Goal: Information Seeking & Learning: Learn about a topic

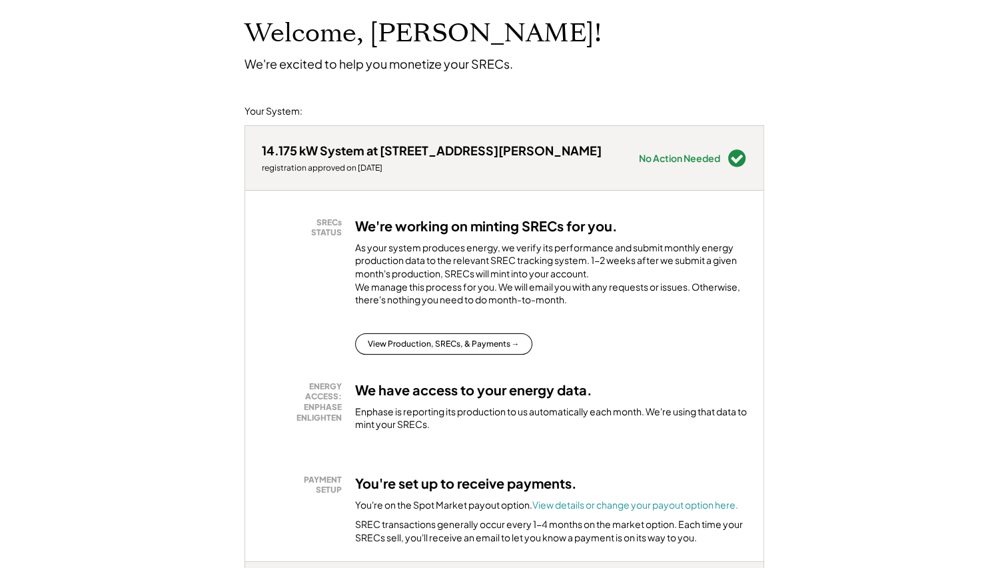
scroll to position [200, 0]
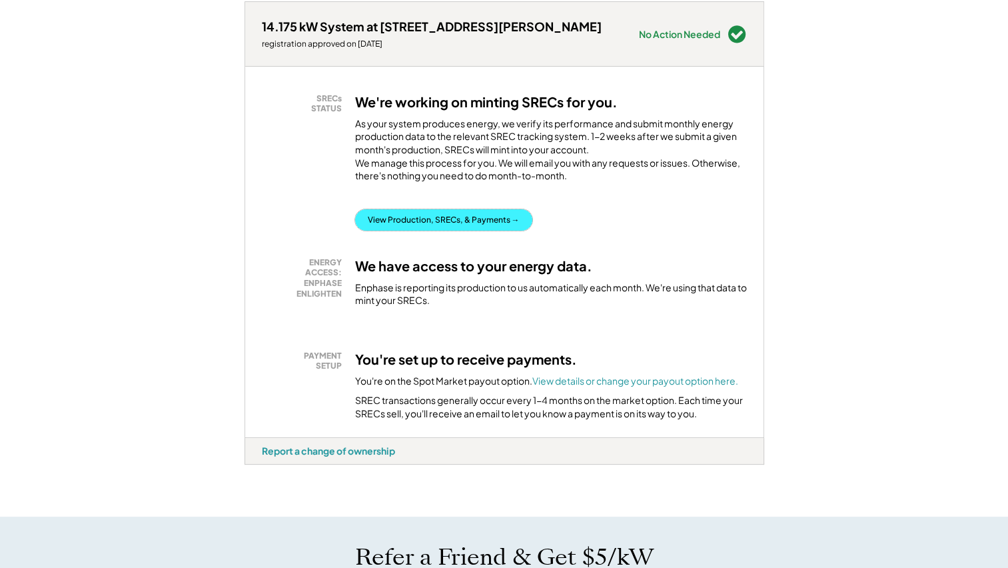
click at [513, 228] on button "View Production, SRECs, & Payments →" at bounding box center [443, 219] width 177 height 21
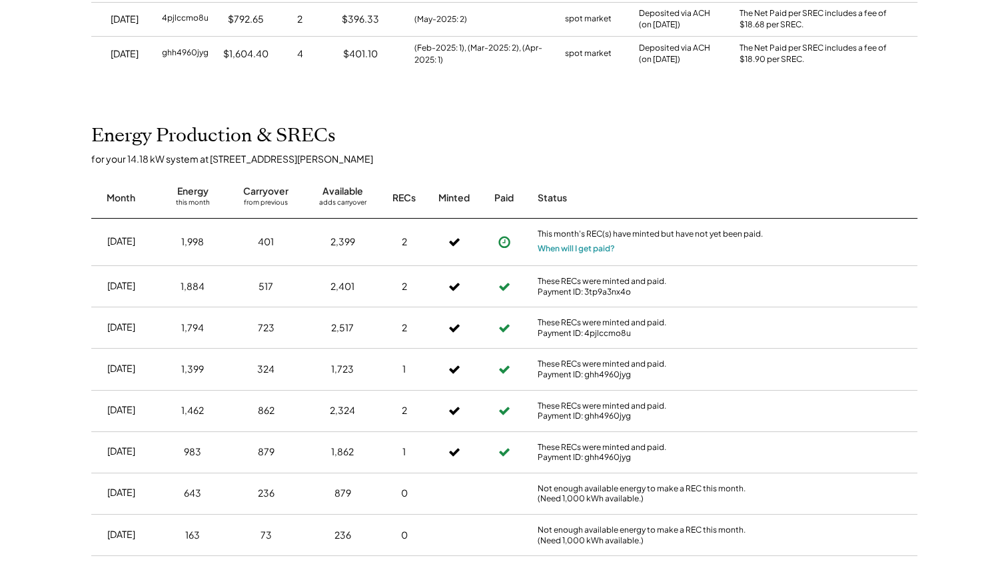
scroll to position [607, 0]
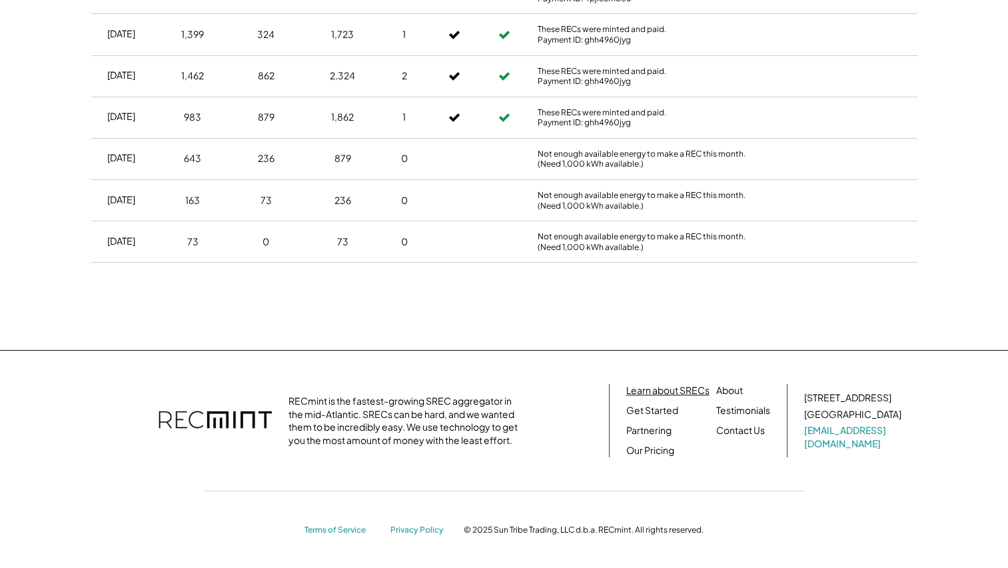
click at [656, 392] on link "Learn about SRECs" at bounding box center [667, 390] width 83 height 13
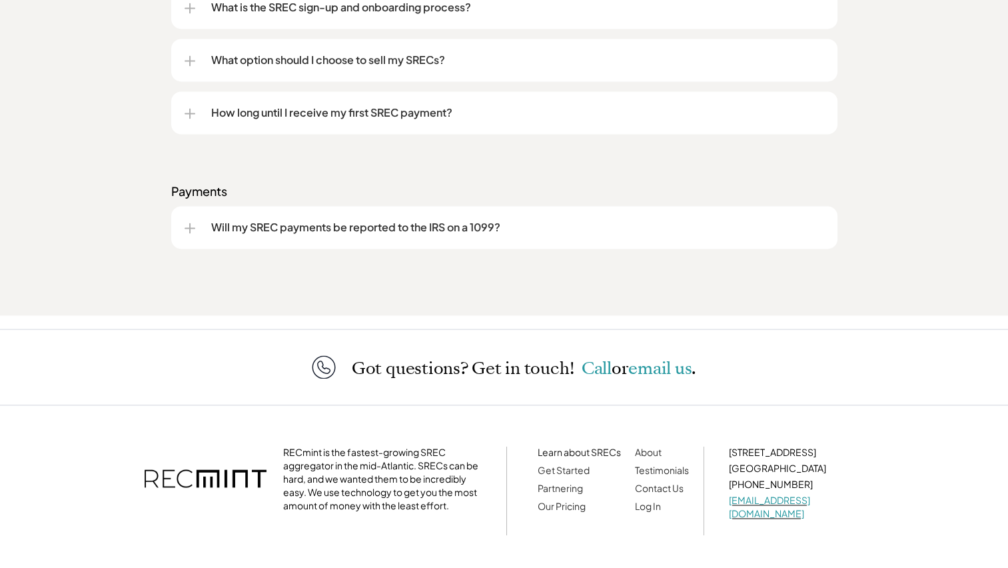
scroll to position [1963, 0]
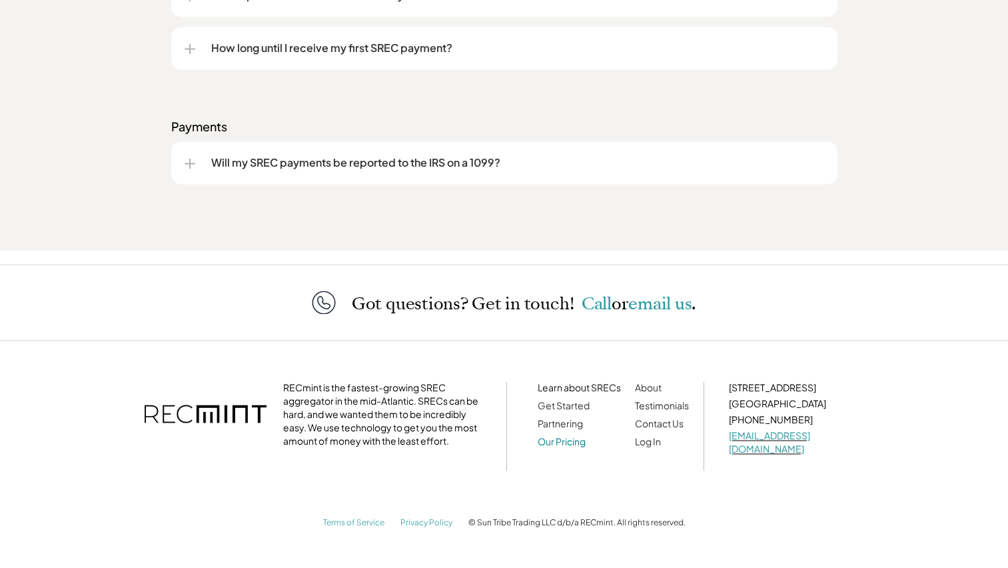
click at [572, 447] on link "Our Pricing" at bounding box center [562, 441] width 48 height 12
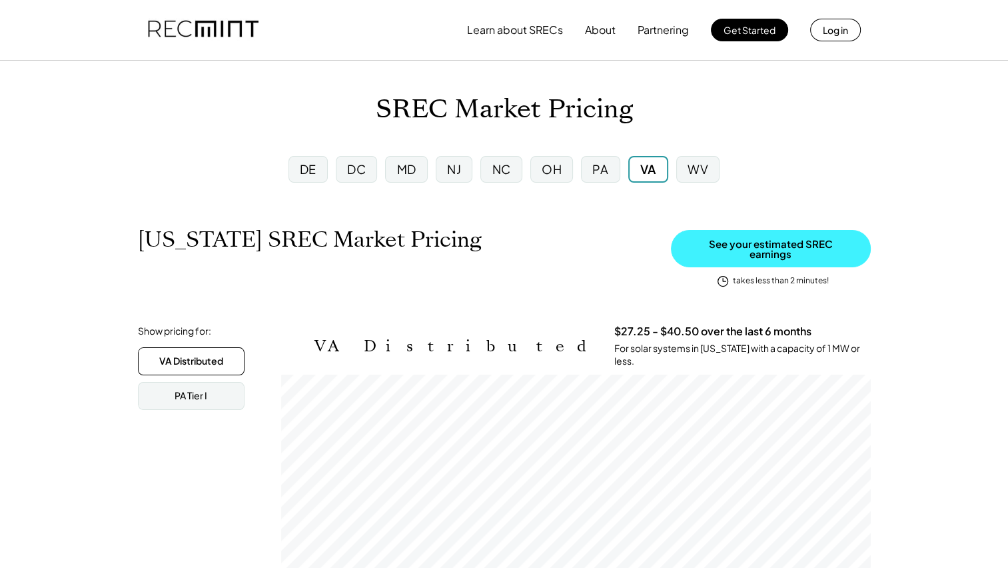
click at [713, 242] on button "See your estimated SREC earnings" at bounding box center [771, 248] width 200 height 37
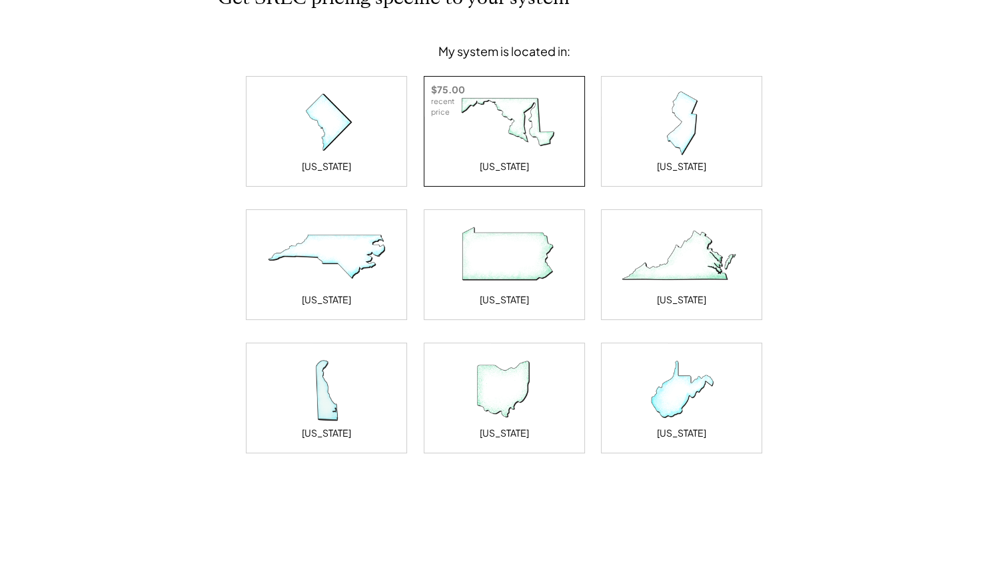
scroll to position [200, 0]
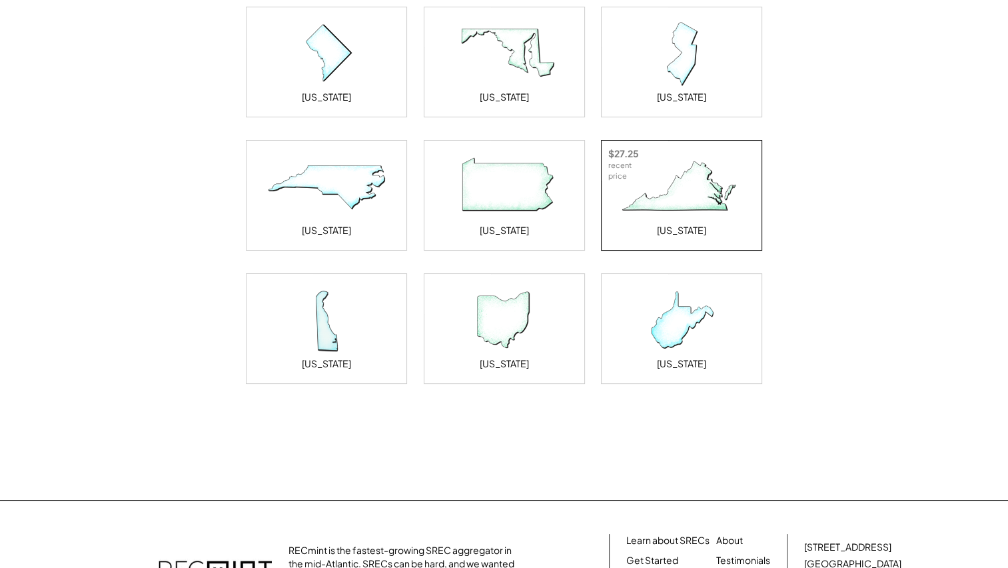
click at [689, 206] on img at bounding box center [681, 187] width 133 height 67
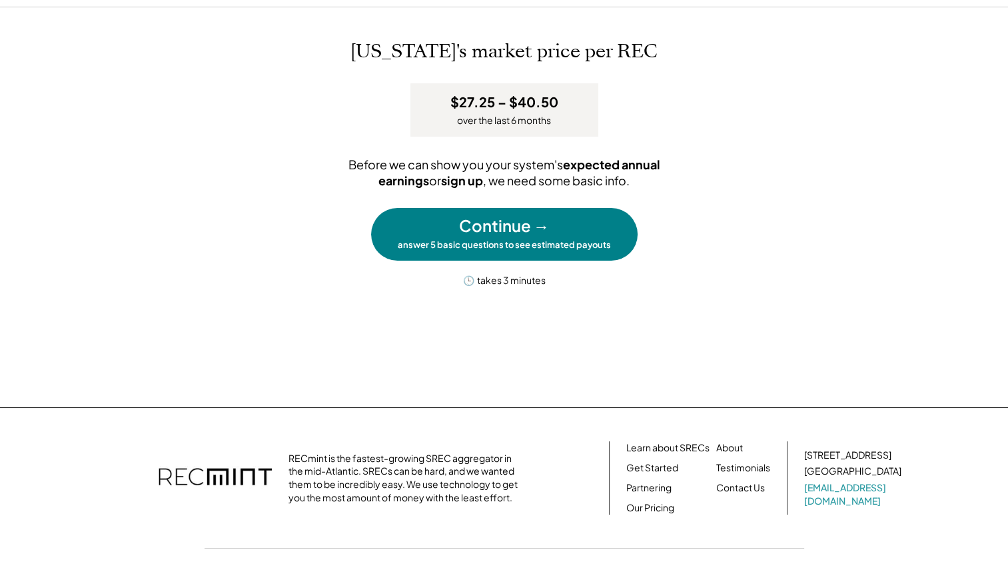
scroll to position [112, 0]
